Goal: Information Seeking & Learning: Learn about a topic

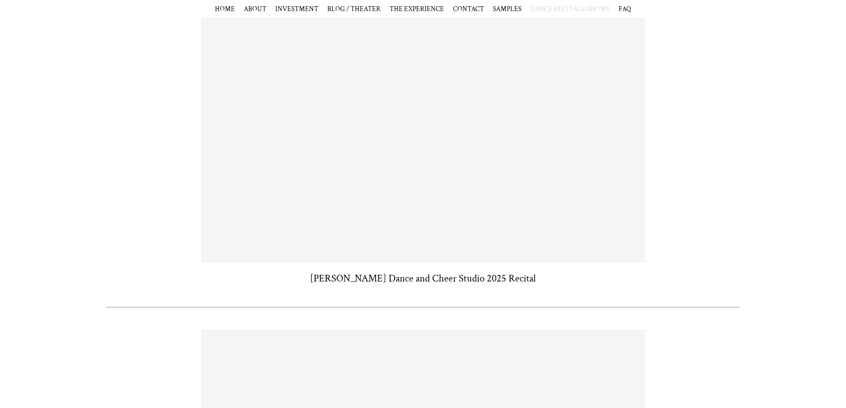
scroll to position [222, 0]
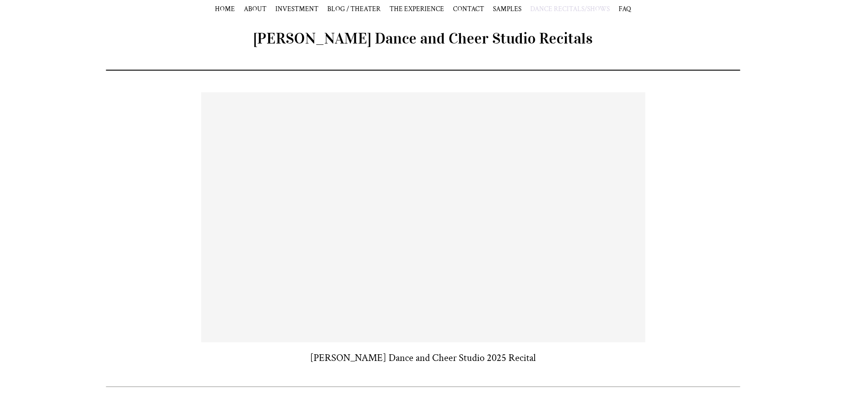
scroll to position [133, 0]
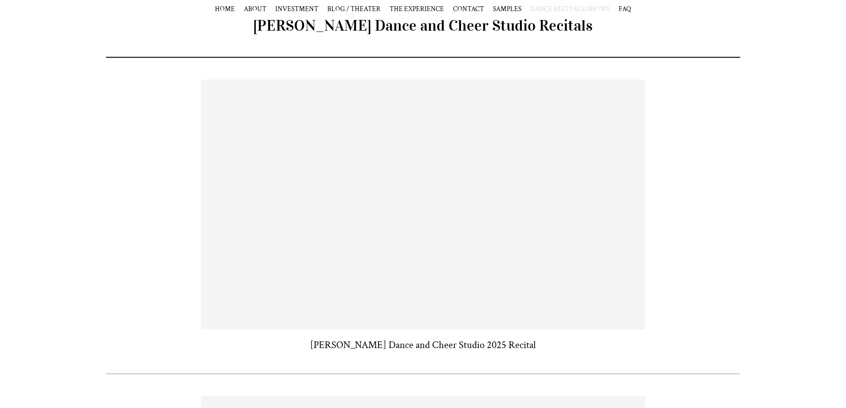
drag, startPoint x: 740, startPoint y: 213, endPoint x: 736, endPoint y: 211, distance: 4.6
click at [740, 213] on div "[PERSON_NAME] Dance and Cheer Studio 2025 Recital" at bounding box center [423, 216] width 846 height 272
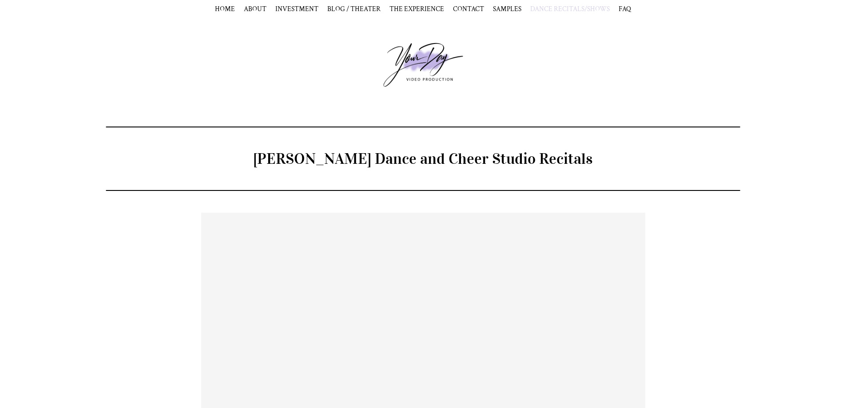
scroll to position [133, 0]
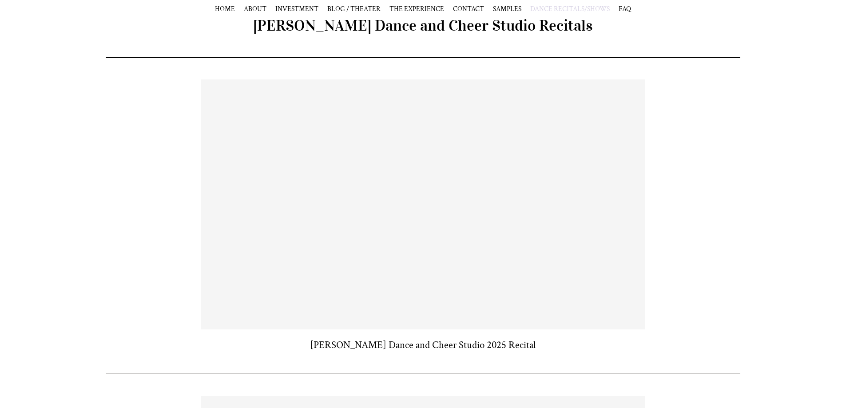
click at [753, 221] on div "[PERSON_NAME] Dance and Cheer Studio 2025 Recital" at bounding box center [423, 216] width 846 height 272
